Goal: Task Accomplishment & Management: Manage account settings

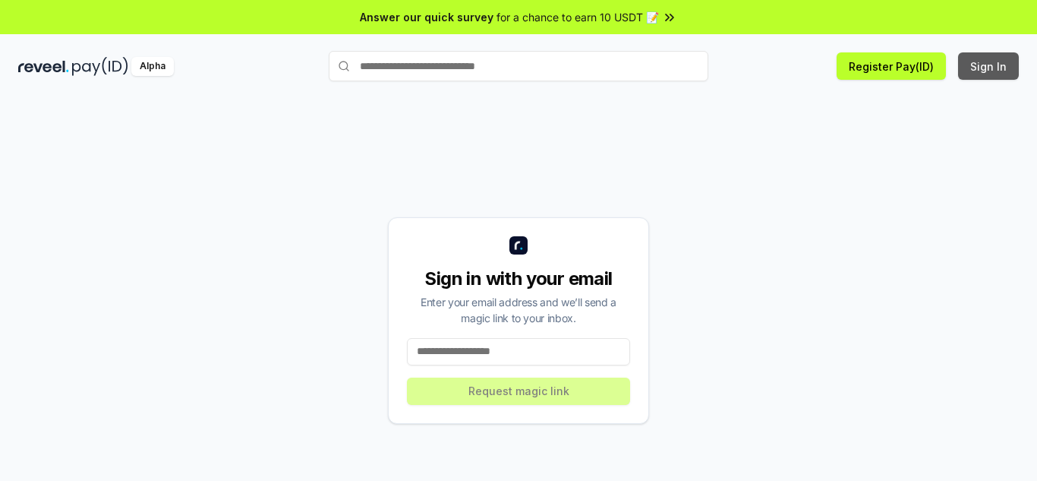
click at [990, 67] on button "Sign In" at bounding box center [988, 65] width 61 height 27
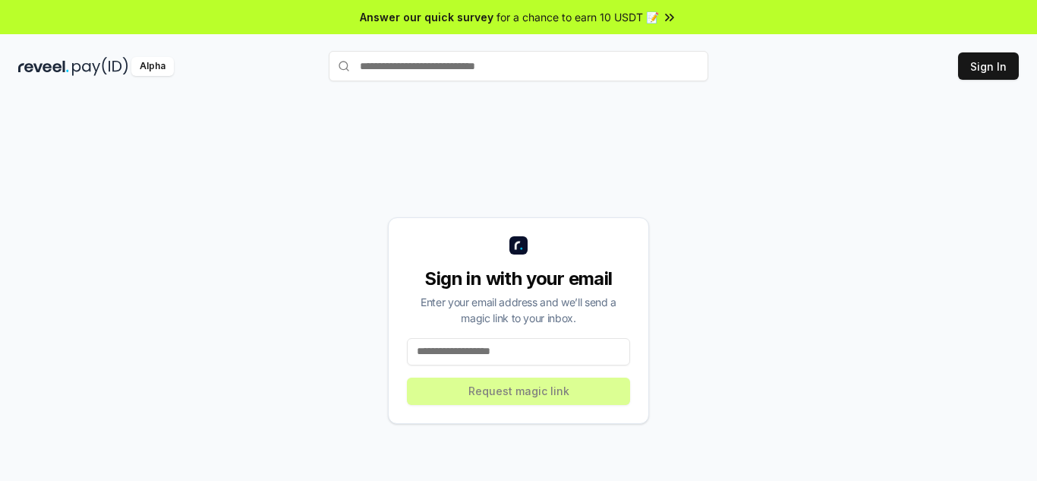
click at [455, 351] on input at bounding box center [518, 351] width 223 height 27
click at [640, 387] on div "**********" at bounding box center [518, 320] width 261 height 206
click at [524, 347] on input "**********" at bounding box center [518, 351] width 223 height 27
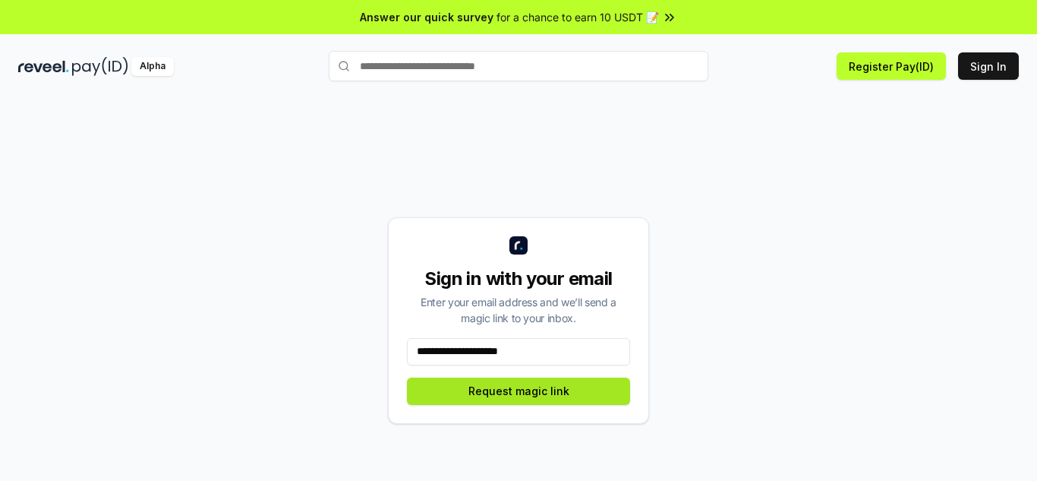
type input "**********"
click at [553, 395] on button "Request magic link" at bounding box center [518, 390] width 223 height 27
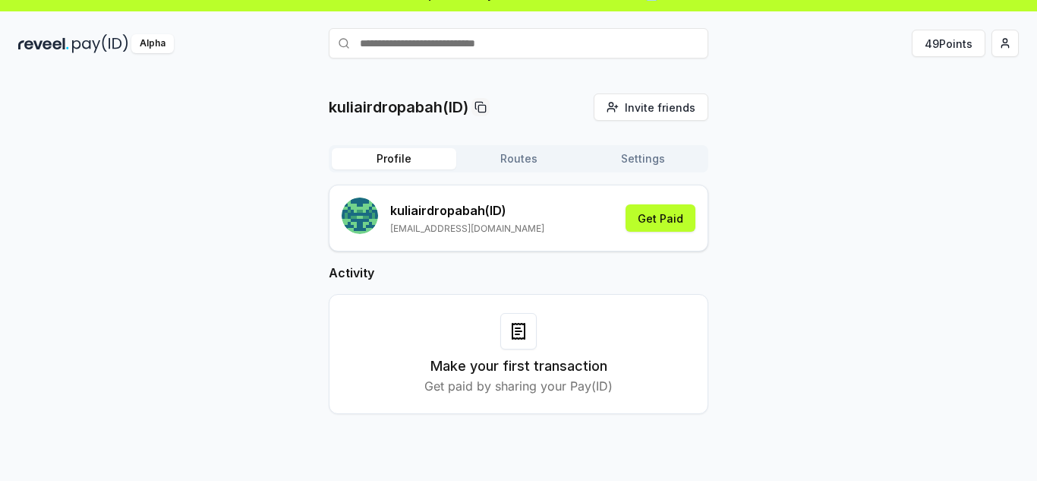
scroll to position [43, 0]
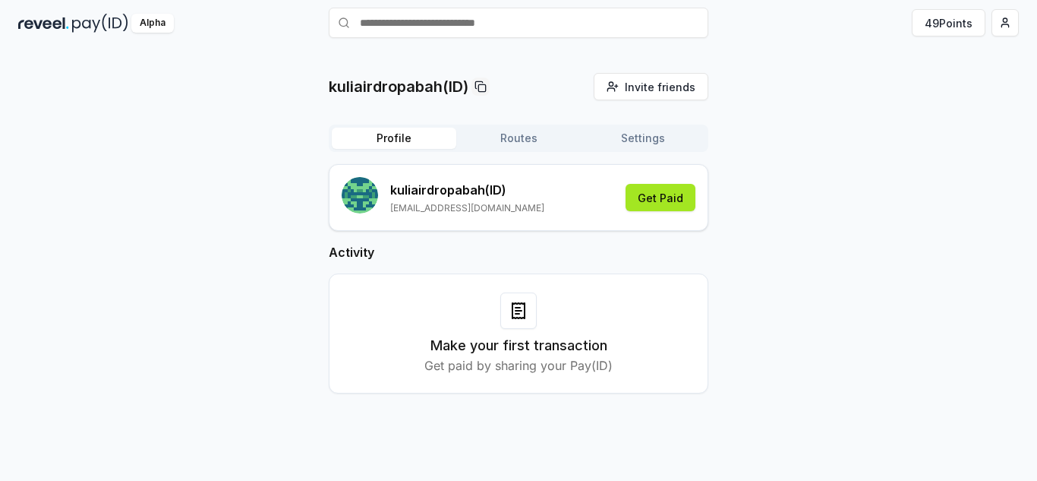
click at [651, 206] on button "Get Paid" at bounding box center [660, 197] width 70 height 27
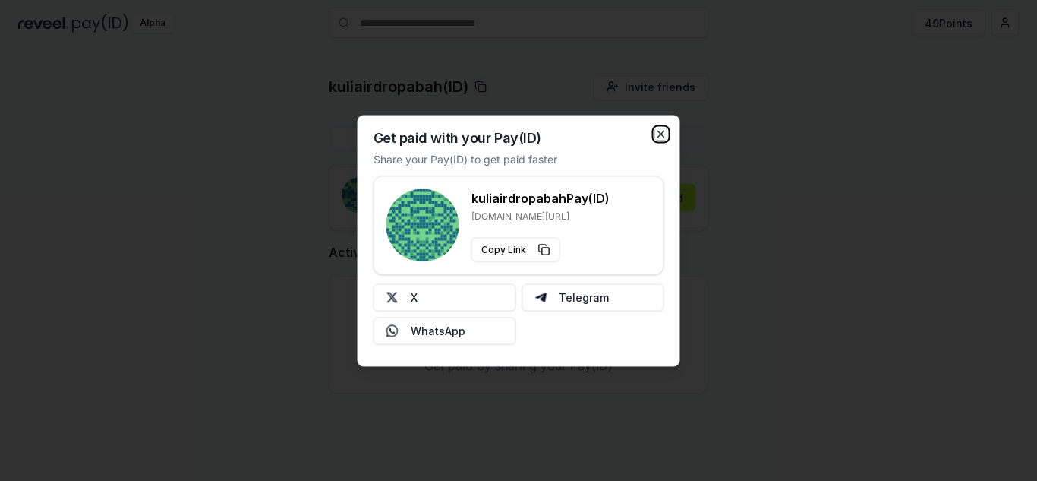
click at [666, 131] on icon "button" at bounding box center [661, 134] width 12 height 12
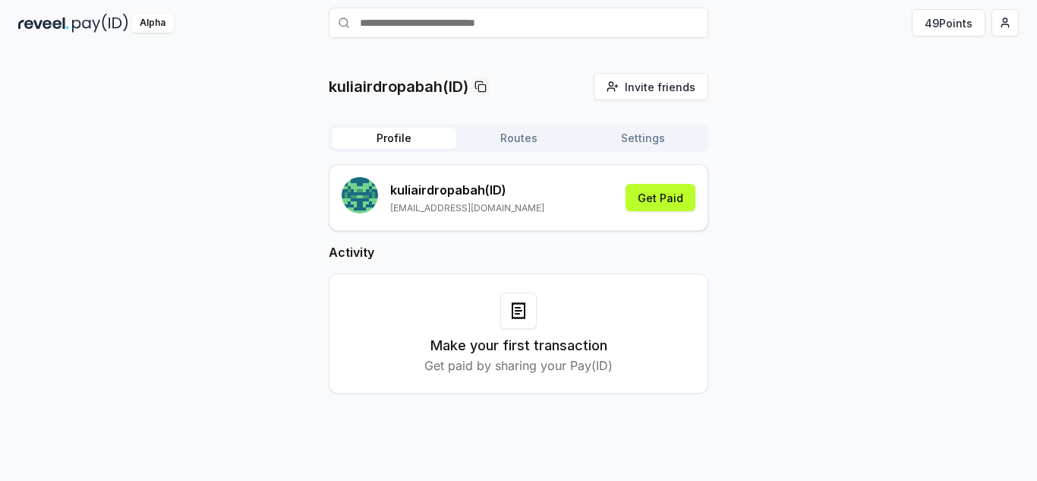
scroll to position [0, 0]
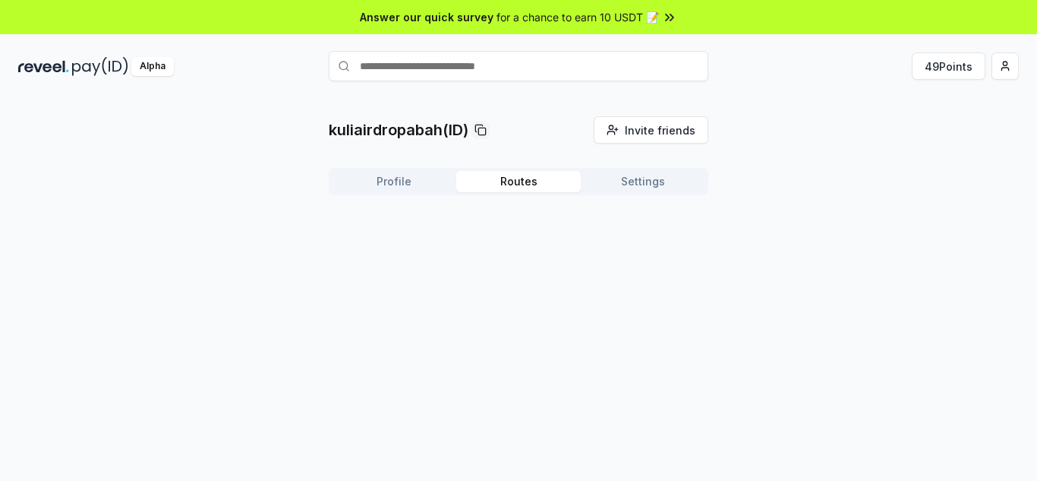
click at [553, 177] on button "Routes" at bounding box center [518, 181] width 124 height 21
click at [666, 134] on span "Invite friends" at bounding box center [660, 130] width 71 height 16
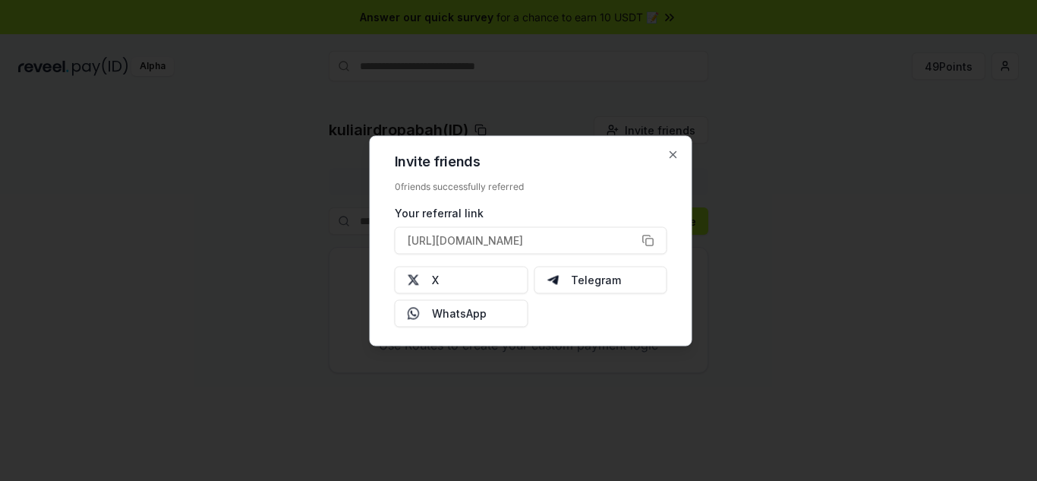
click at [680, 147] on div "Invite friends 0 friends successfully referred Your referral link https://revee…" at bounding box center [531, 240] width 323 height 210
click at [679, 153] on icon "button" at bounding box center [673, 154] width 12 height 12
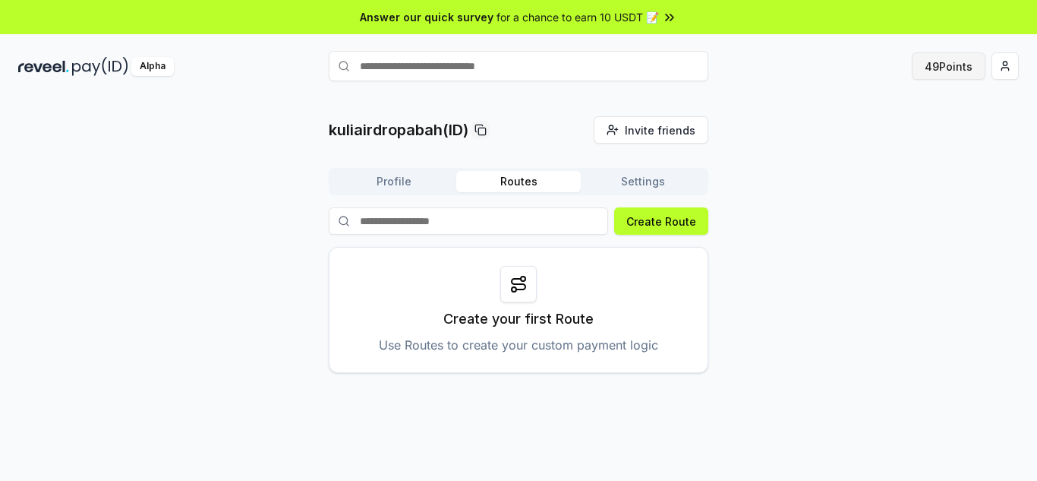
drag, startPoint x: 976, startPoint y: 71, endPoint x: 966, endPoint y: 70, distance: 9.9
click at [975, 71] on button "49 Points" at bounding box center [949, 65] width 74 height 27
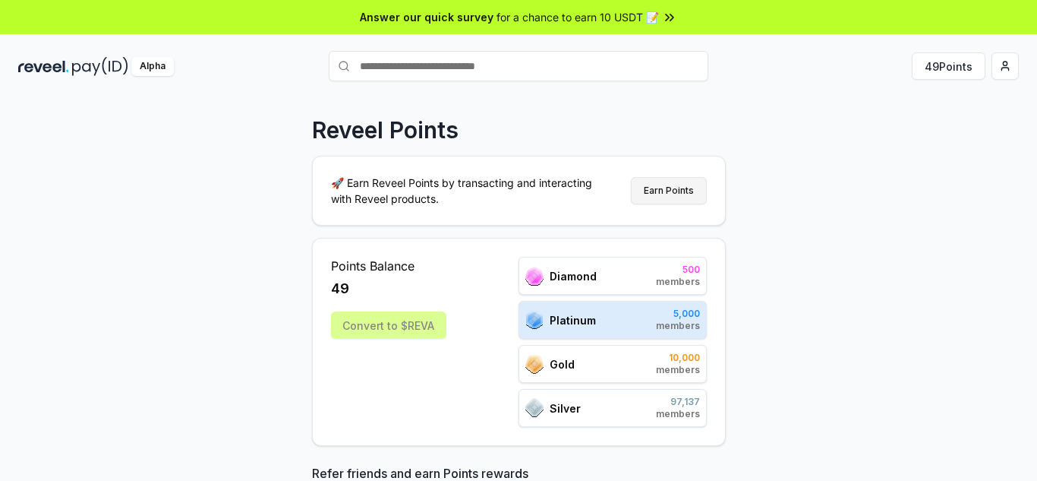
click at [666, 191] on button "Earn Points" at bounding box center [669, 190] width 76 height 27
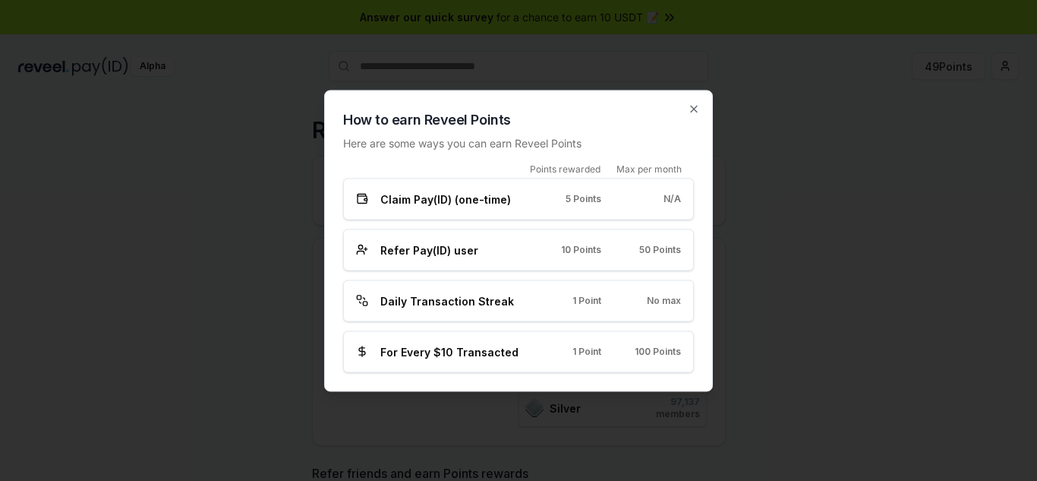
click at [633, 252] on div "50 Points" at bounding box center [652, 250] width 55 height 12
click at [632, 288] on div "Daily Transaction Streak 1 Point No max" at bounding box center [518, 300] width 351 height 42
click at [638, 361] on div "For Every $10 Transacted 1 Point 100 Points" at bounding box center [518, 351] width 351 height 42
click at [691, 114] on icon "button" at bounding box center [694, 108] width 12 height 12
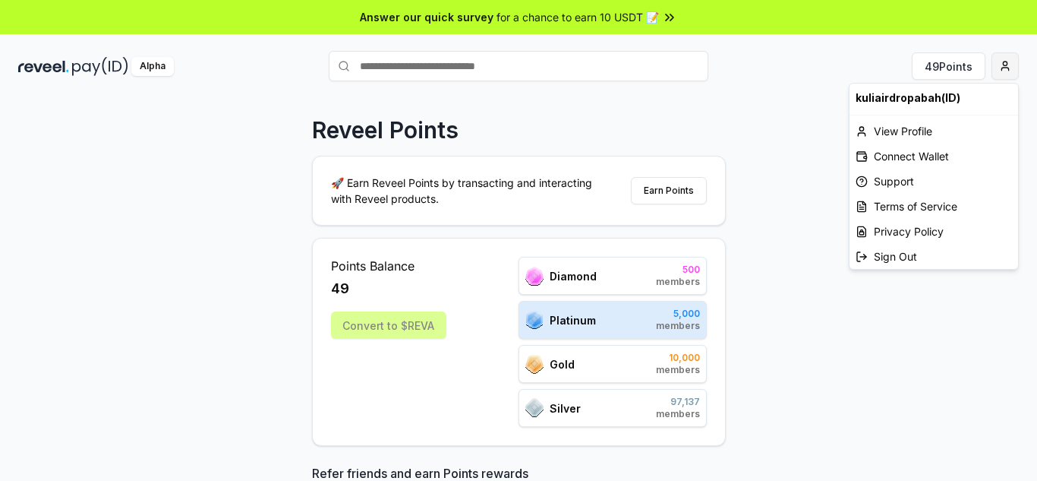
click at [1007, 70] on html "Answer our quick survey for a chance to earn 10 USDT 📝 Alpha 49 Points Reveel P…" at bounding box center [518, 240] width 1037 height 481
click at [885, 131] on div "View Profile" at bounding box center [933, 130] width 169 height 25
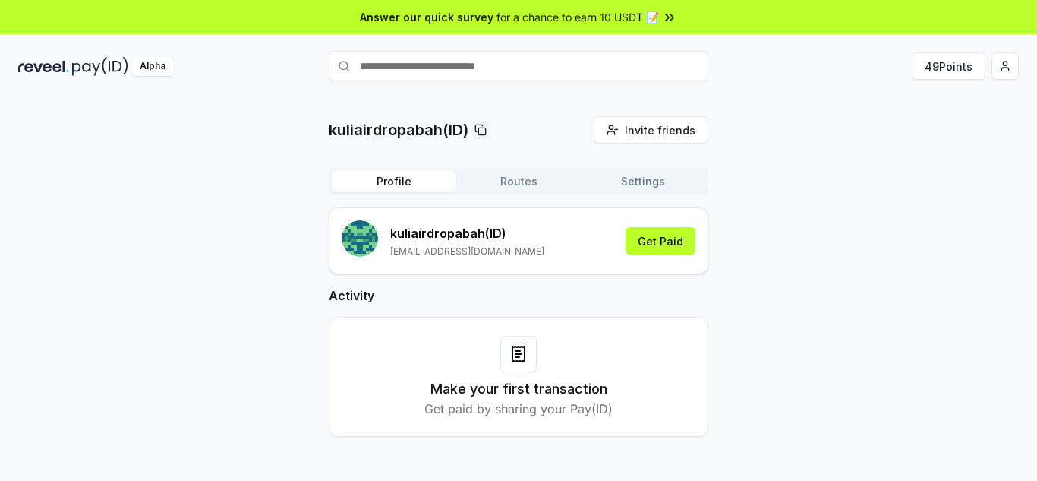
scroll to position [43, 0]
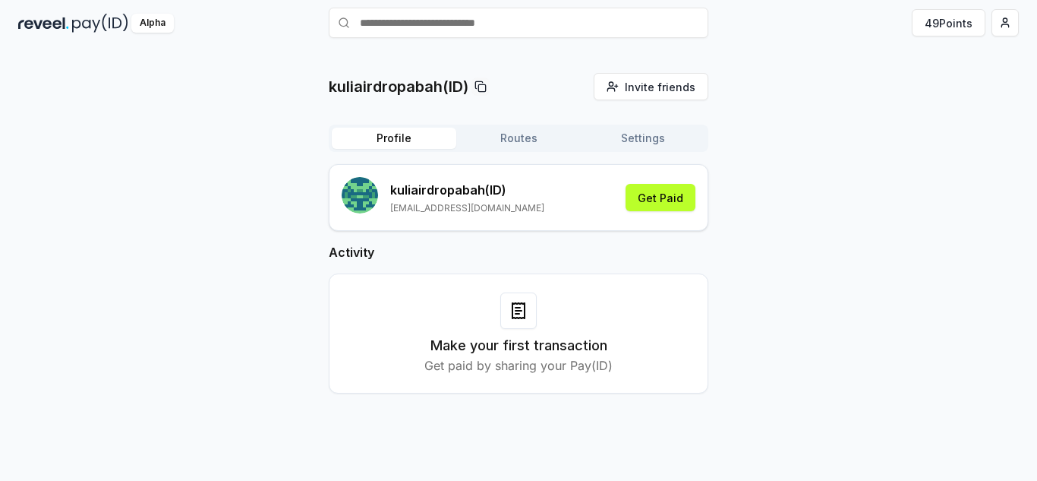
click at [484, 89] on icon at bounding box center [480, 86] width 12 height 12
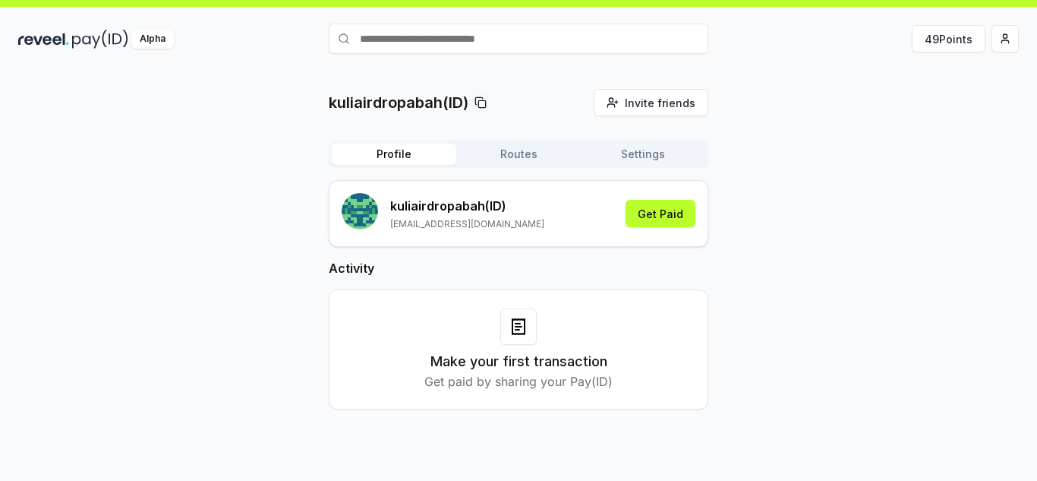
scroll to position [0, 0]
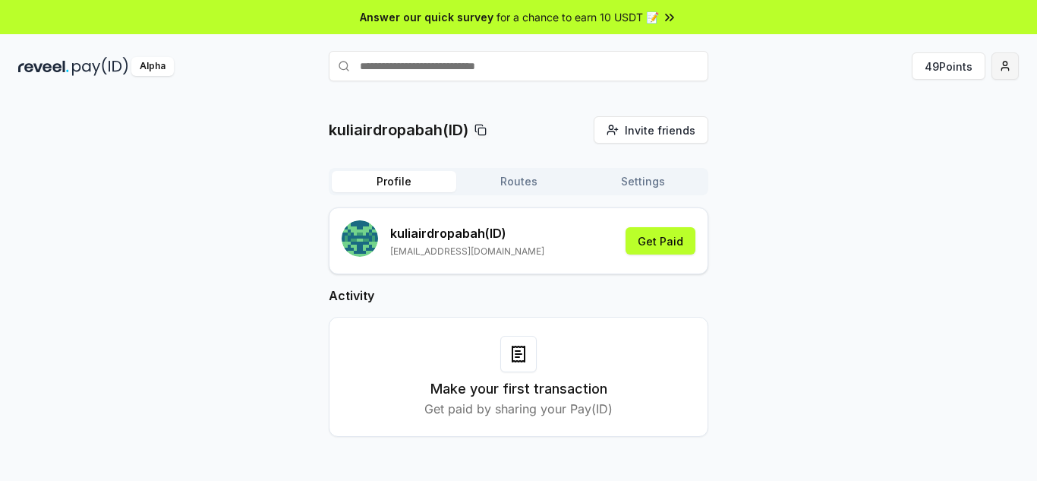
click at [1002, 72] on html "Answer our quick survey for a chance to earn 10 USDT 📝 Alpha 49 Points kuliaird…" at bounding box center [518, 240] width 1037 height 481
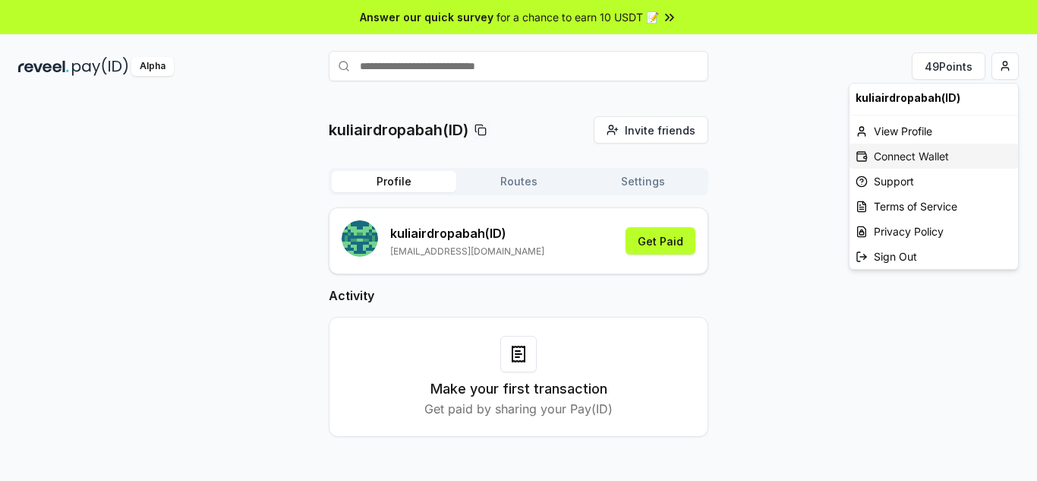
click at [930, 149] on div "Connect Wallet" at bounding box center [933, 155] width 169 height 25
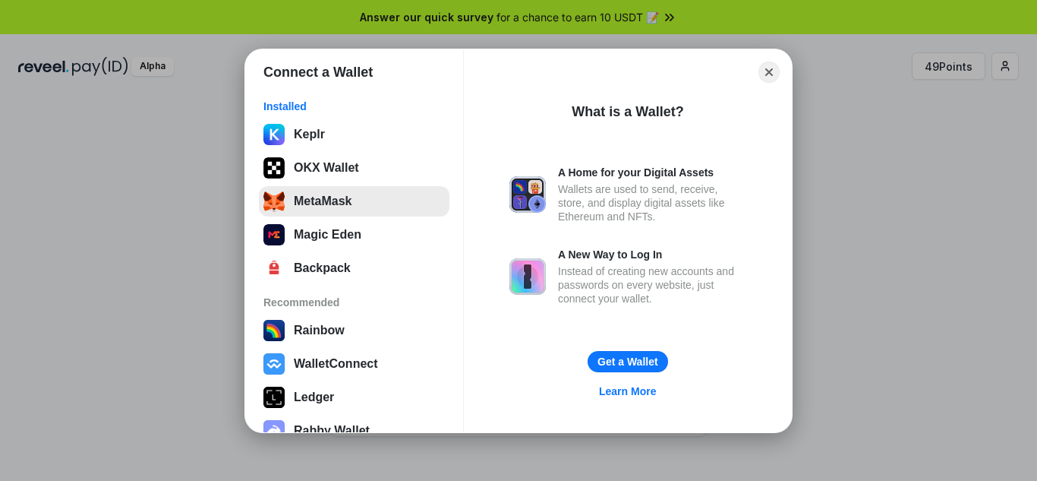
click at [336, 209] on button "MetaMask" at bounding box center [354, 201] width 191 height 30
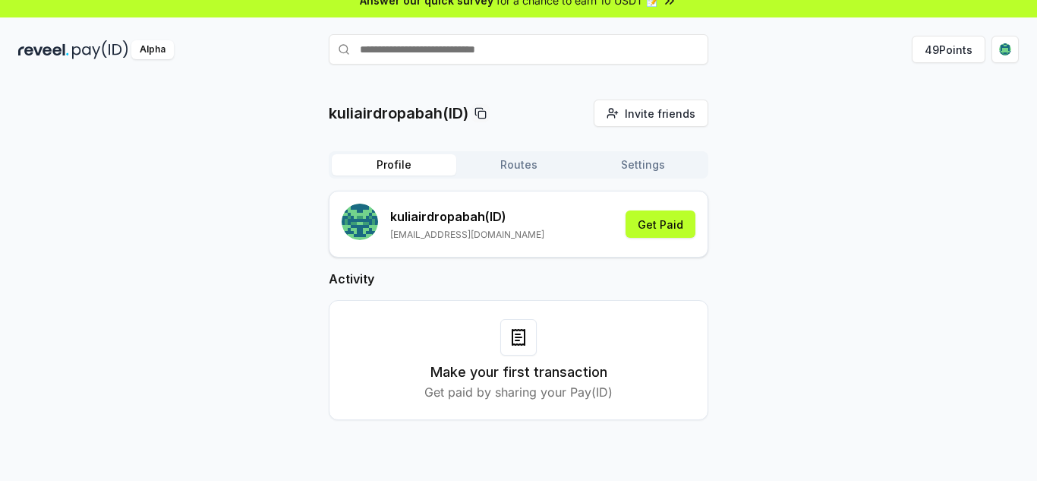
scroll to position [43, 0]
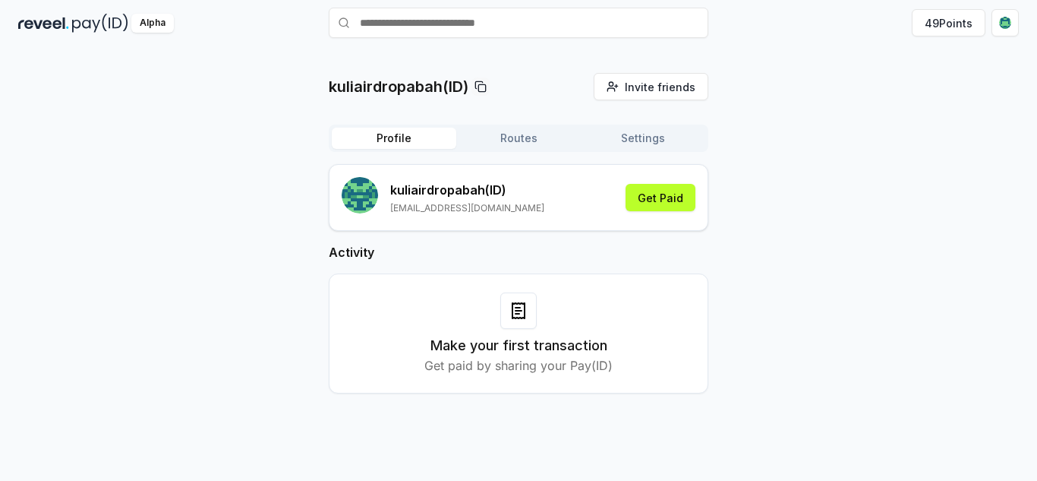
click at [663, 301] on div "Make your first transaction Get paid by sharing your Pay(ID)" at bounding box center [519, 333] width 342 height 82
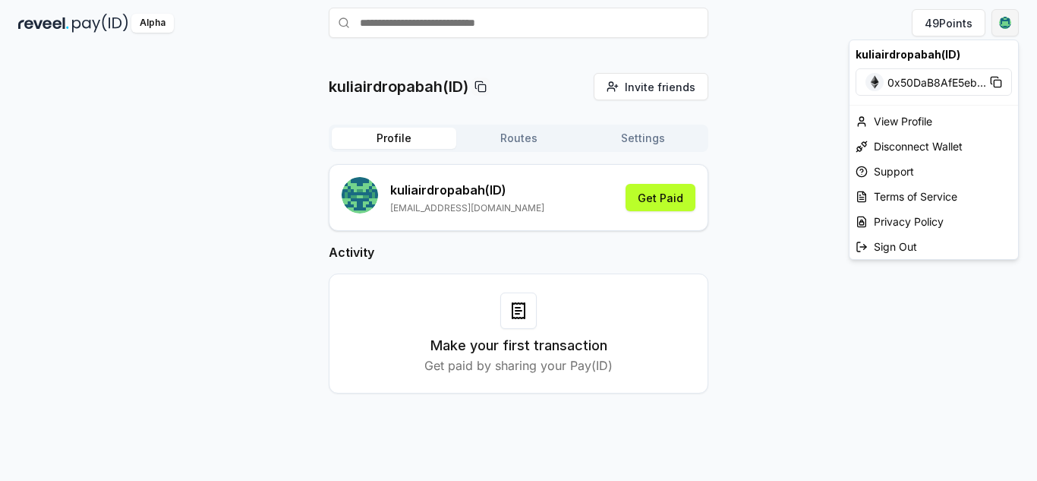
click at [999, 19] on html "Answer our quick survey for a chance to earn 10 USDT 📝 Alpha 49 Points kuliaird…" at bounding box center [518, 240] width 1037 height 481
click at [928, 115] on div "View Profile" at bounding box center [933, 121] width 169 height 25
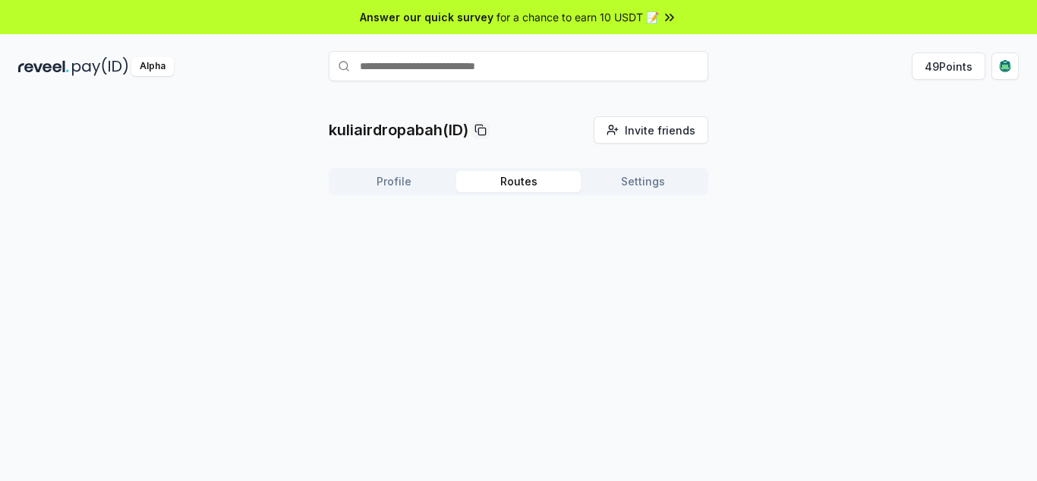
click at [521, 172] on button "Routes" at bounding box center [518, 181] width 124 height 21
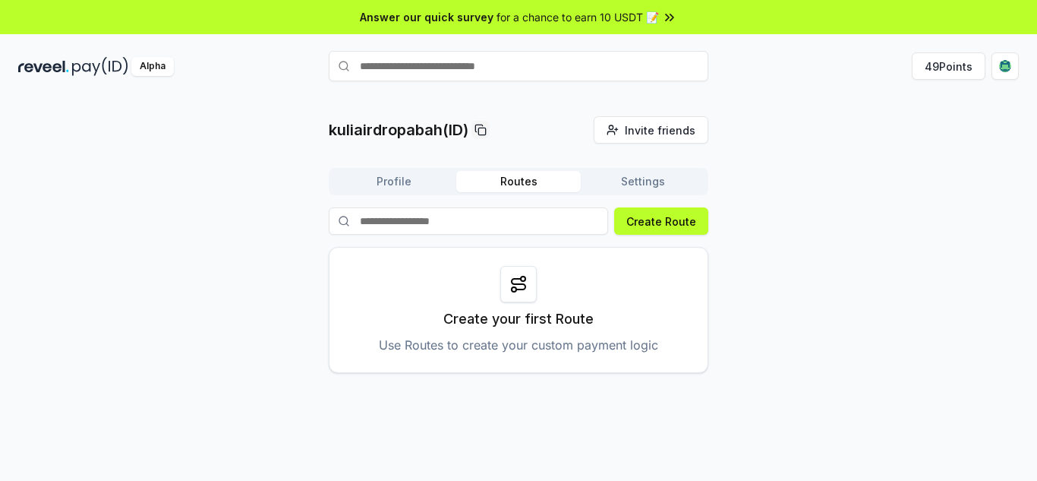
click at [633, 184] on button "Settings" at bounding box center [643, 181] width 124 height 21
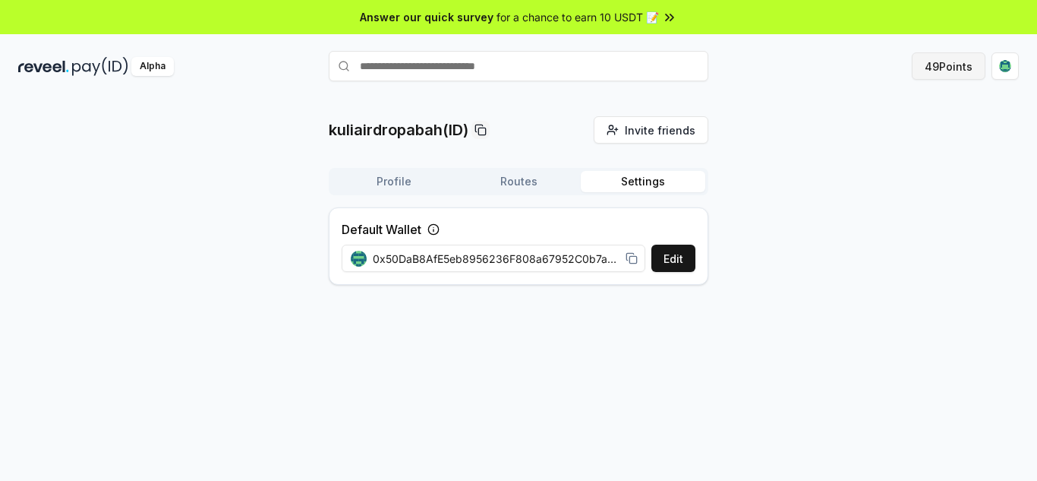
click at [967, 68] on button "49 Points" at bounding box center [949, 65] width 74 height 27
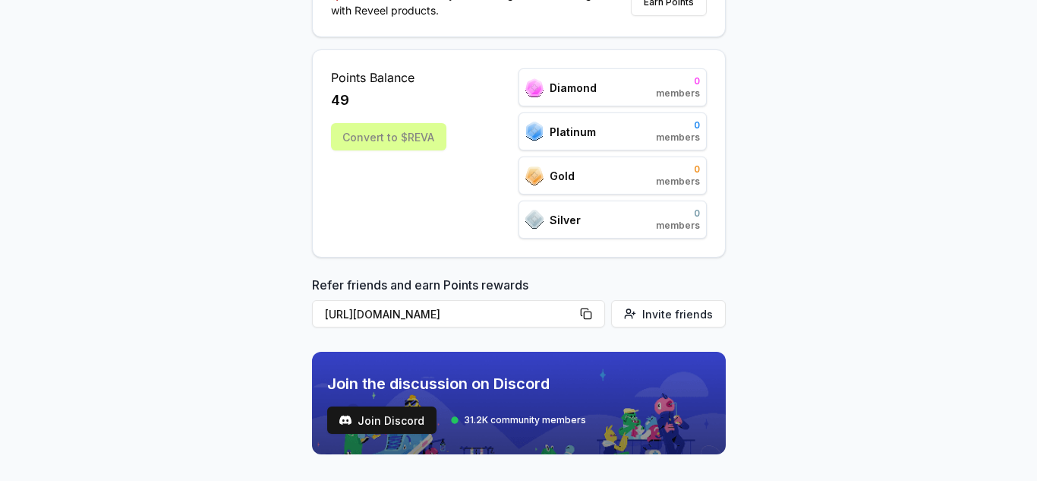
scroll to position [228, 0]
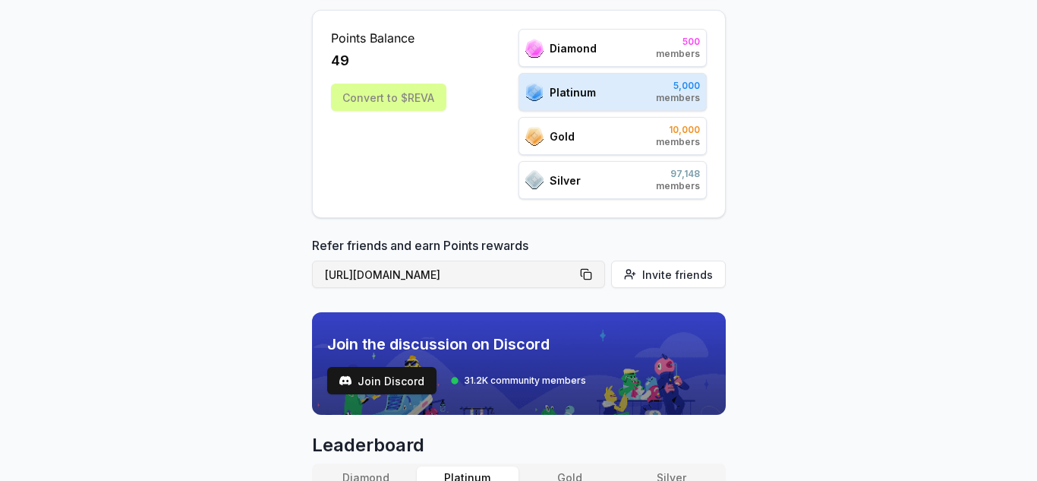
click at [591, 274] on button "[URL][DOMAIN_NAME]" at bounding box center [458, 273] width 293 height 27
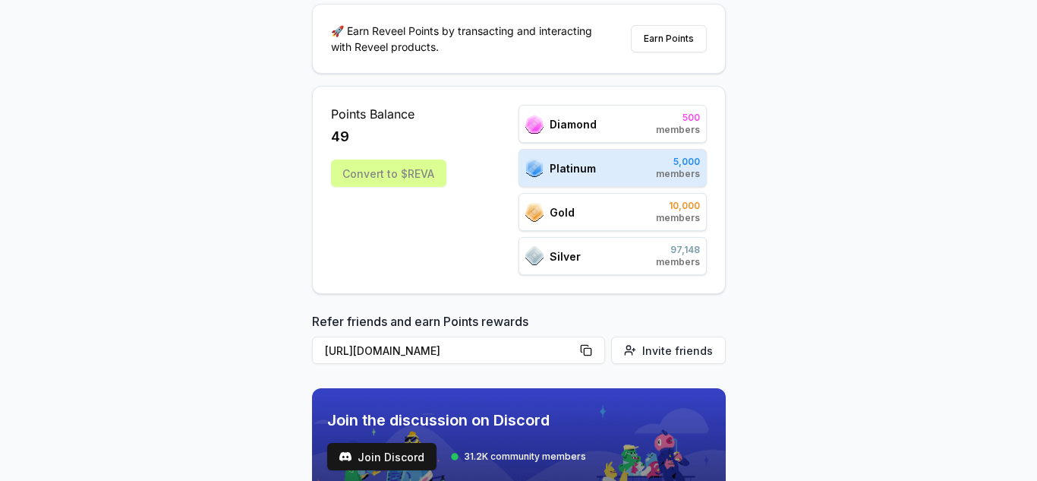
click at [405, 171] on div "Convert to $REVA" at bounding box center [388, 172] width 115 height 27
click at [409, 181] on div "Convert to $REVA" at bounding box center [388, 172] width 115 height 27
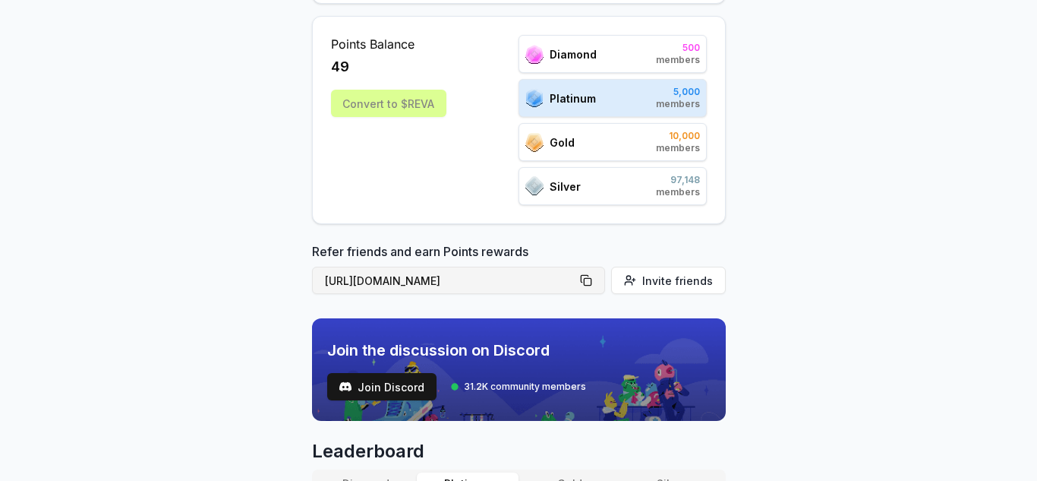
scroll to position [147, 0]
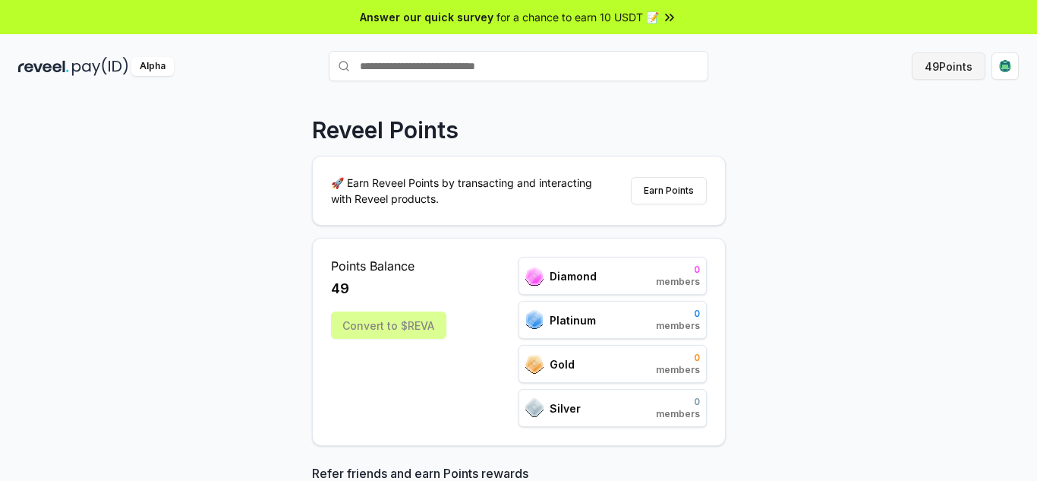
click at [971, 72] on button "49 Points" at bounding box center [949, 65] width 74 height 27
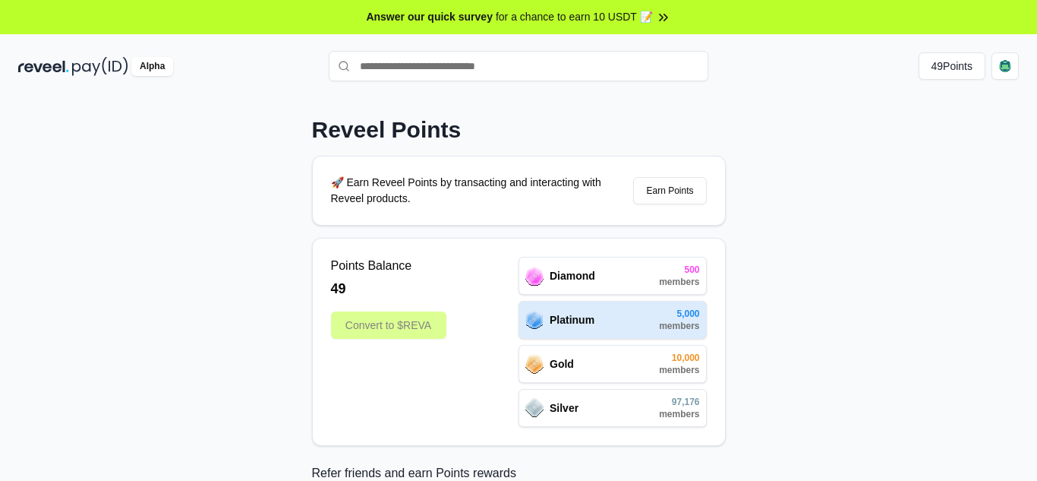
click at [617, 19] on span "for a chance to earn 10 USDT 📝" at bounding box center [574, 17] width 157 height 16
click at [969, 66] on button "49 Points" at bounding box center [952, 65] width 68 height 27
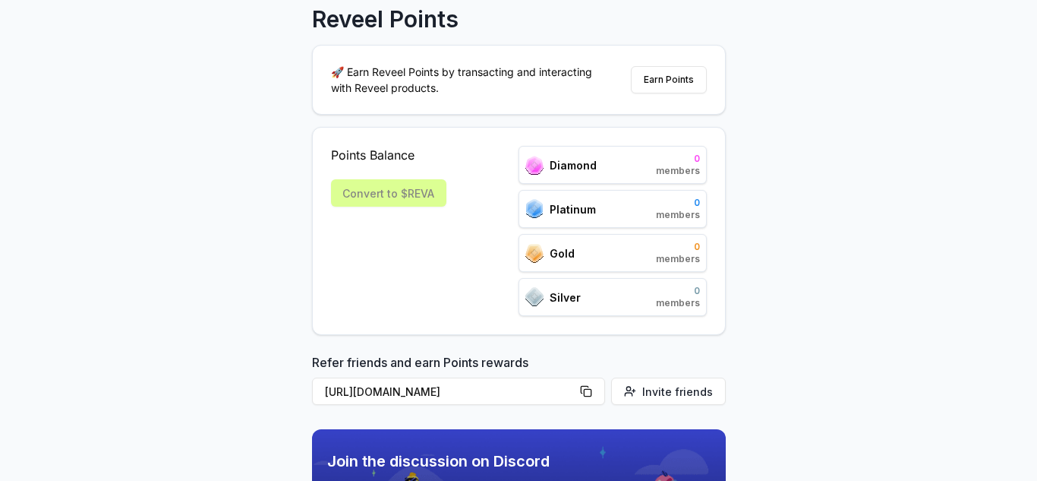
scroll to position [228, 0]
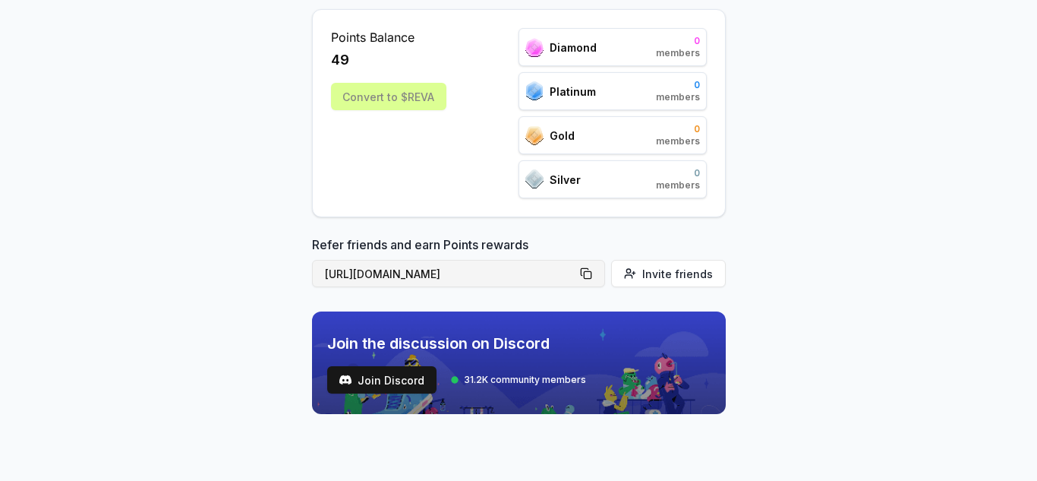
click at [585, 277] on button "[URL][DOMAIN_NAME]" at bounding box center [458, 273] width 293 height 27
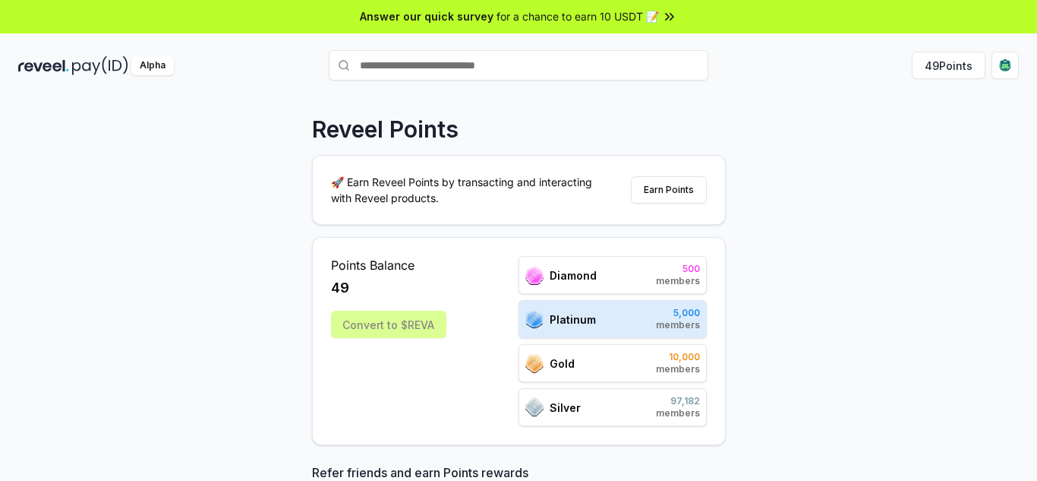
scroll to position [0, 0]
